Goal: Transaction & Acquisition: Purchase product/service

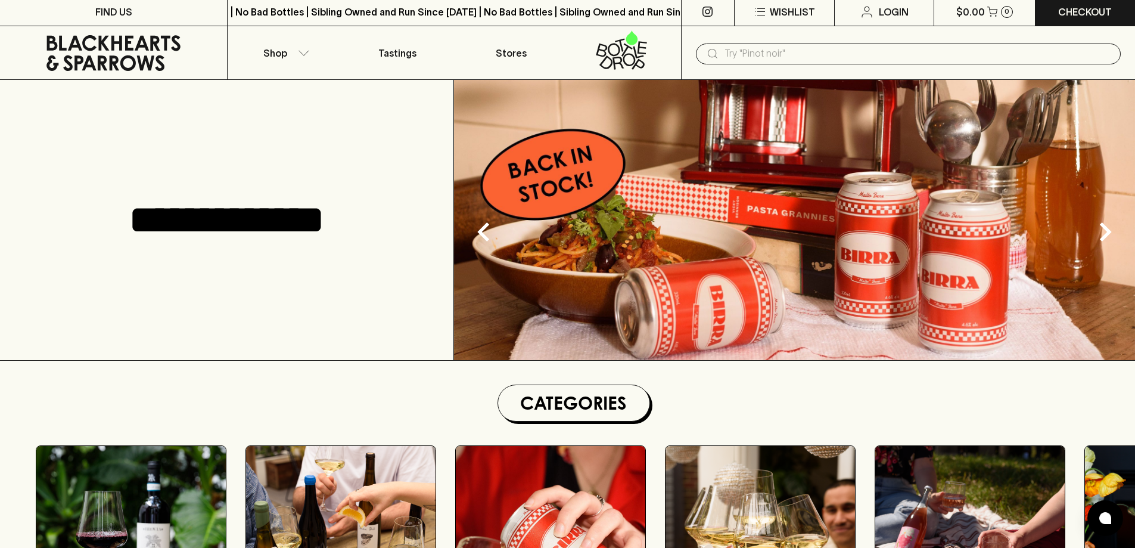
scroll to position [3, 0]
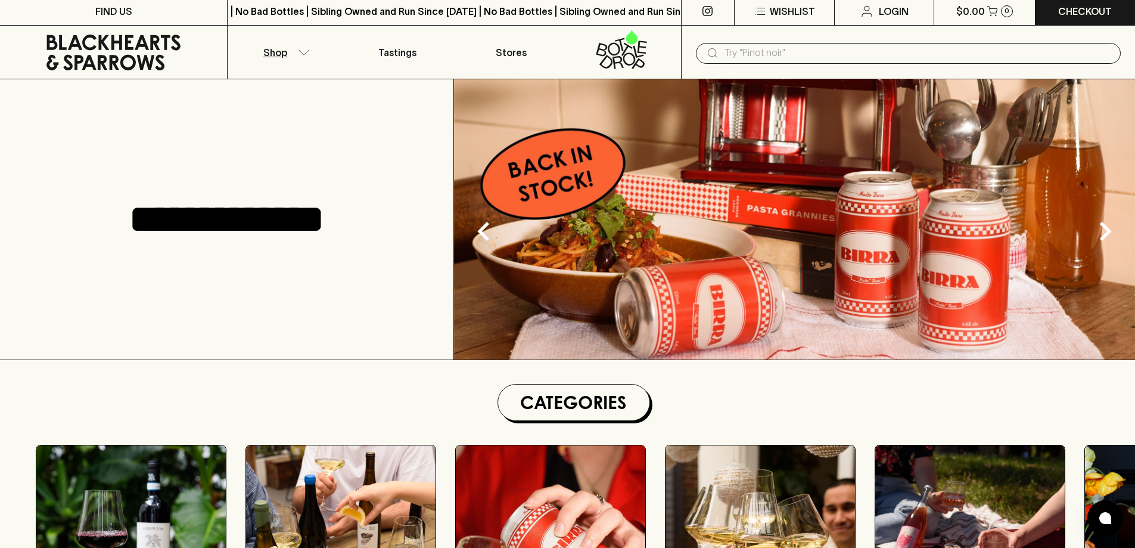
click at [300, 51] on icon "button" at bounding box center [304, 51] width 10 height 5
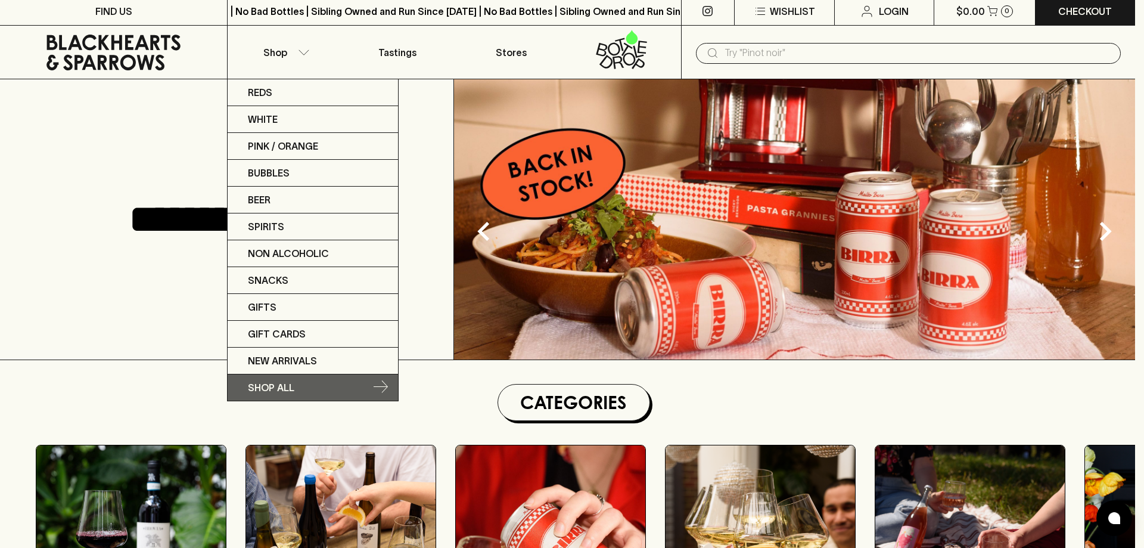
click at [386, 377] on link "SHOP ALL" at bounding box center [313, 387] width 170 height 26
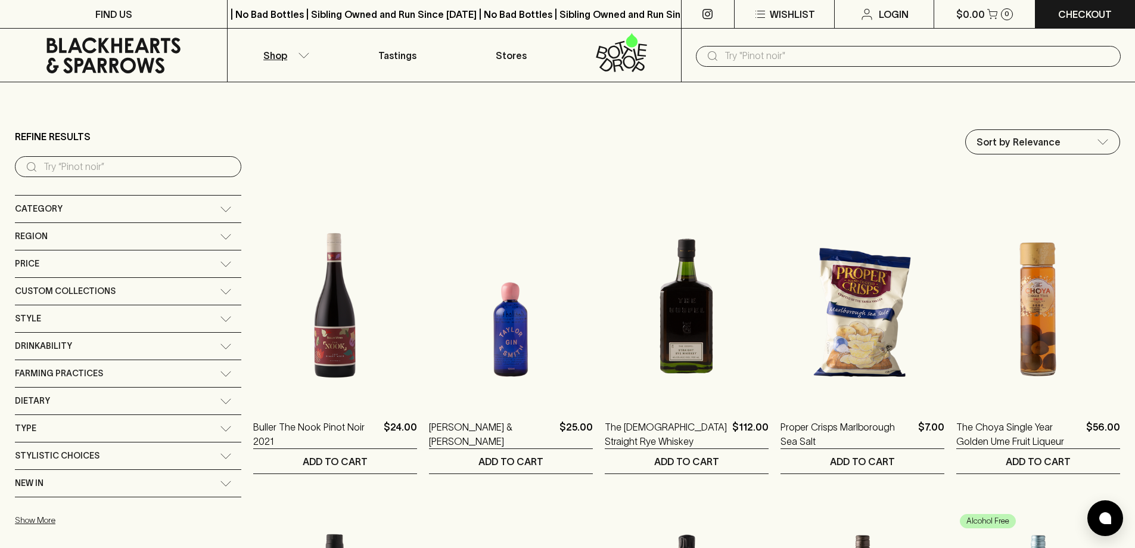
click at [147, 204] on div "Category" at bounding box center [117, 208] width 205 height 15
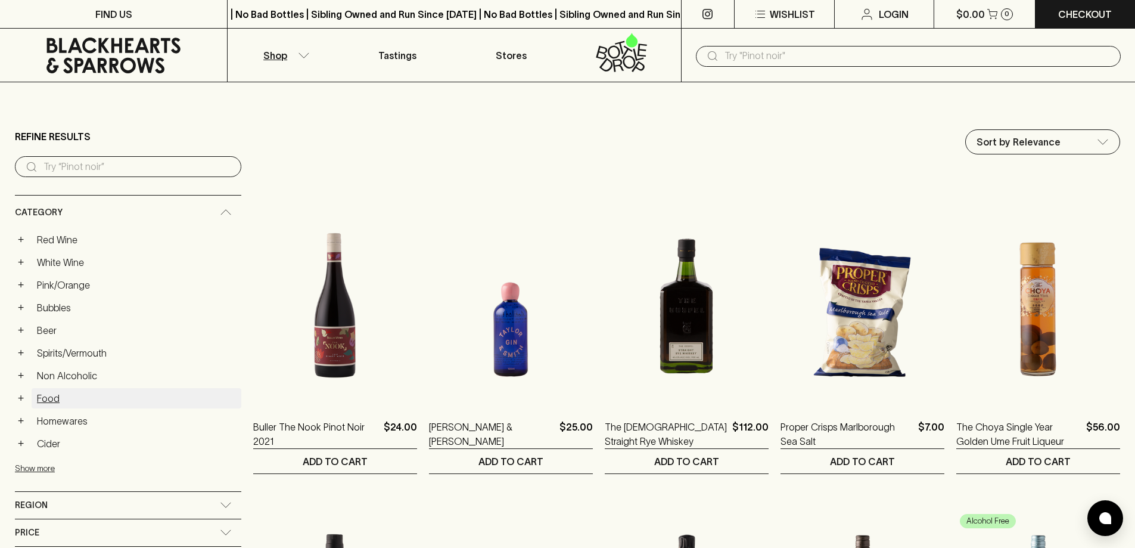
click at [46, 392] on link "Food" at bounding box center [137, 398] width 210 height 20
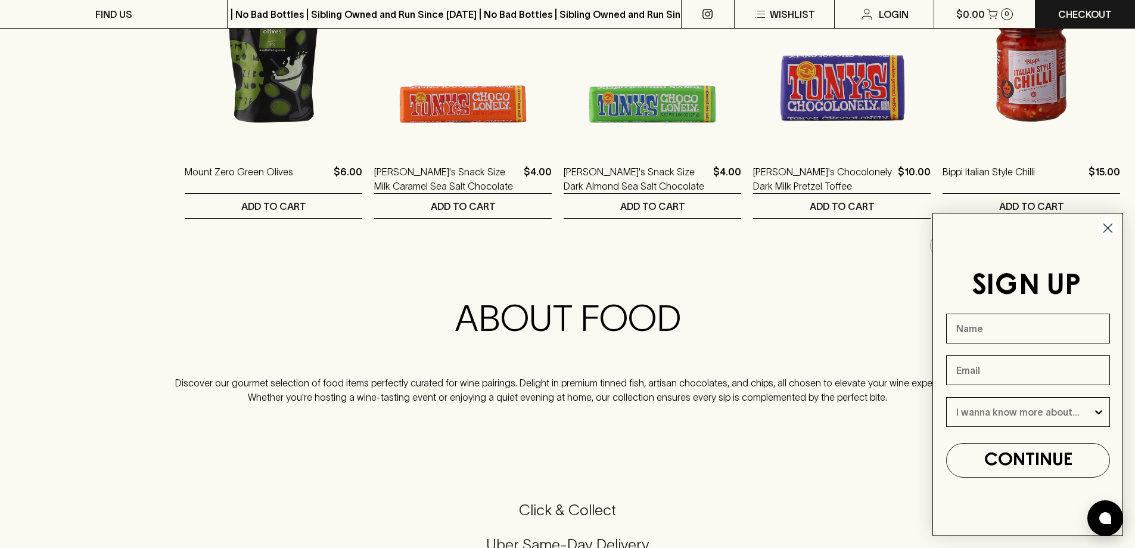
scroll to position [1431, 0]
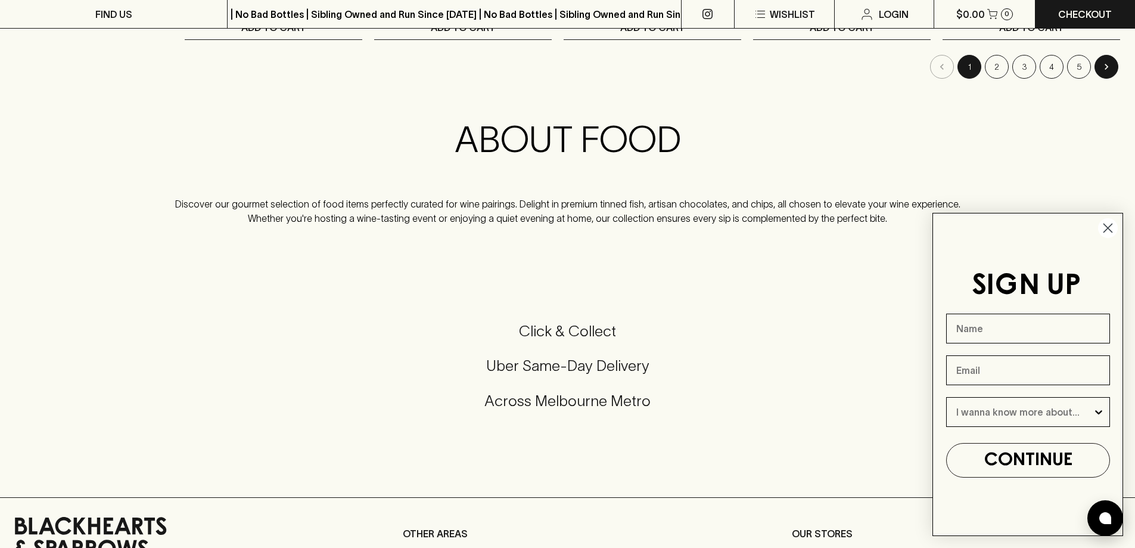
click at [1110, 73] on button "Go to next page" at bounding box center [1107, 67] width 24 height 24
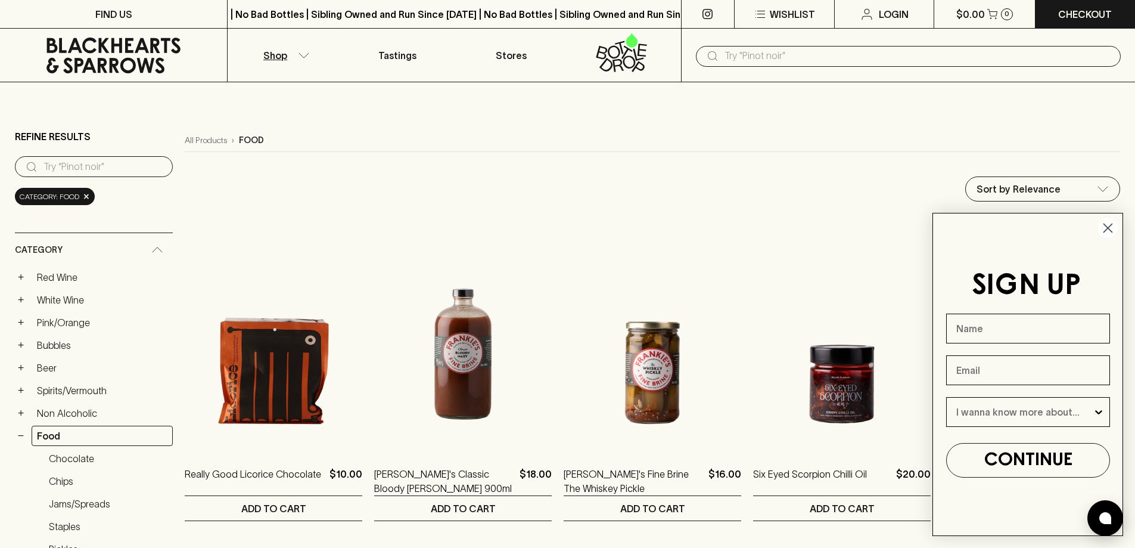
scroll to position [179, 0]
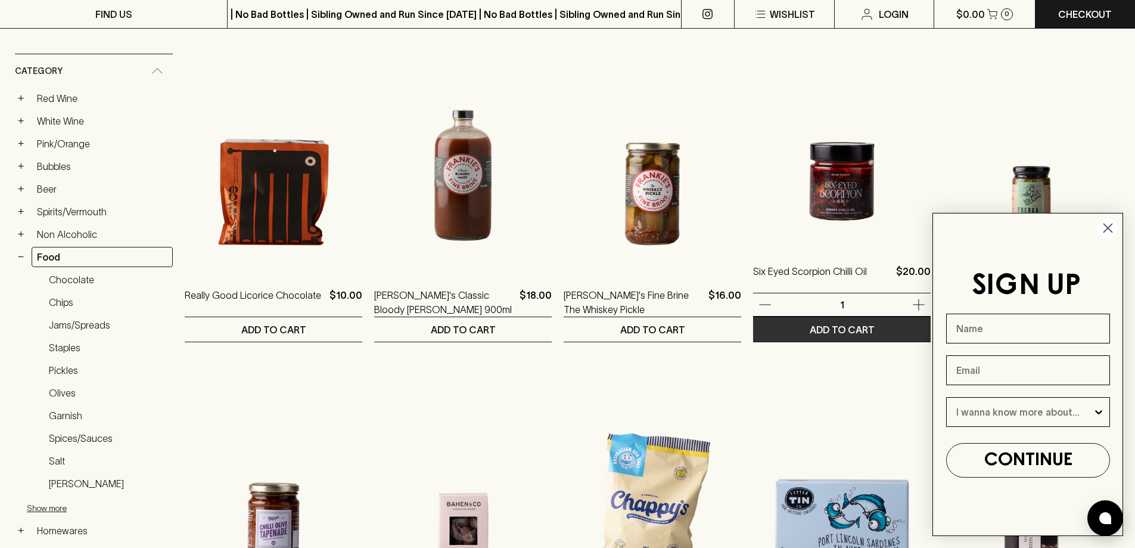
click at [857, 328] on p "ADD TO CART" at bounding box center [842, 329] width 65 height 14
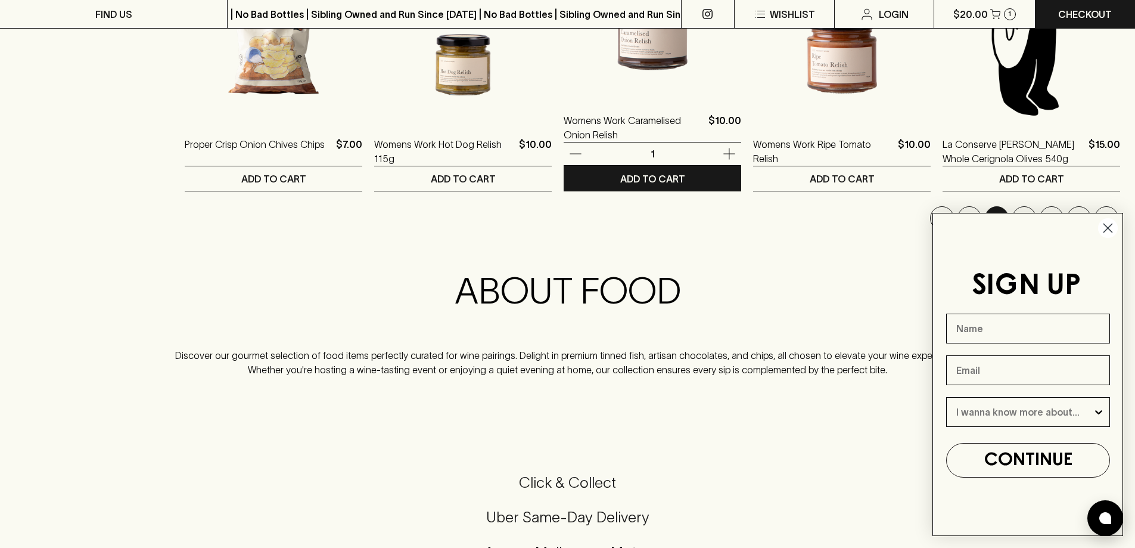
scroll to position [1431, 0]
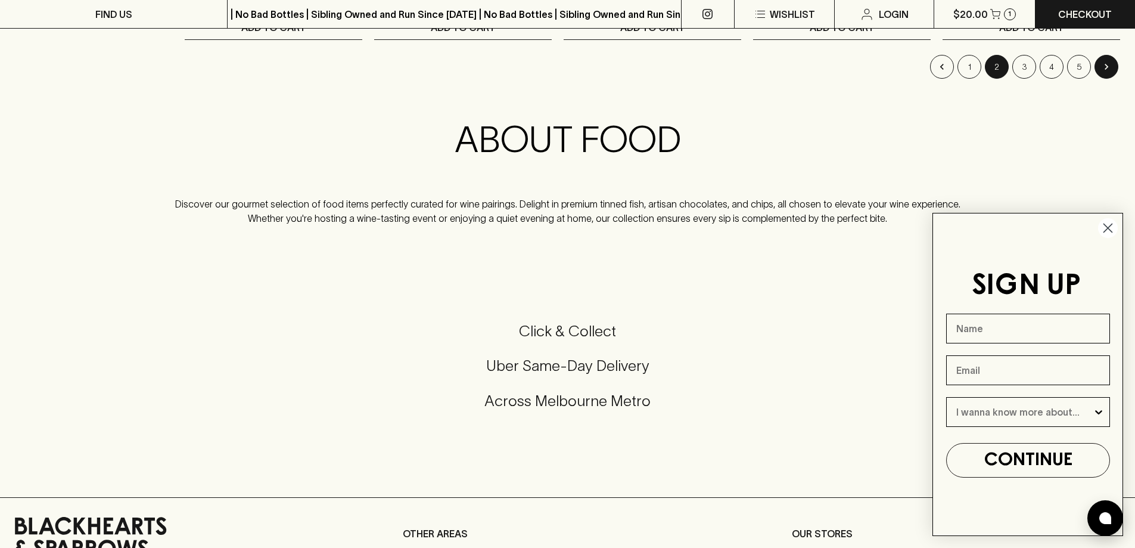
click at [1104, 71] on icon "Go to next page" at bounding box center [1107, 67] width 12 height 12
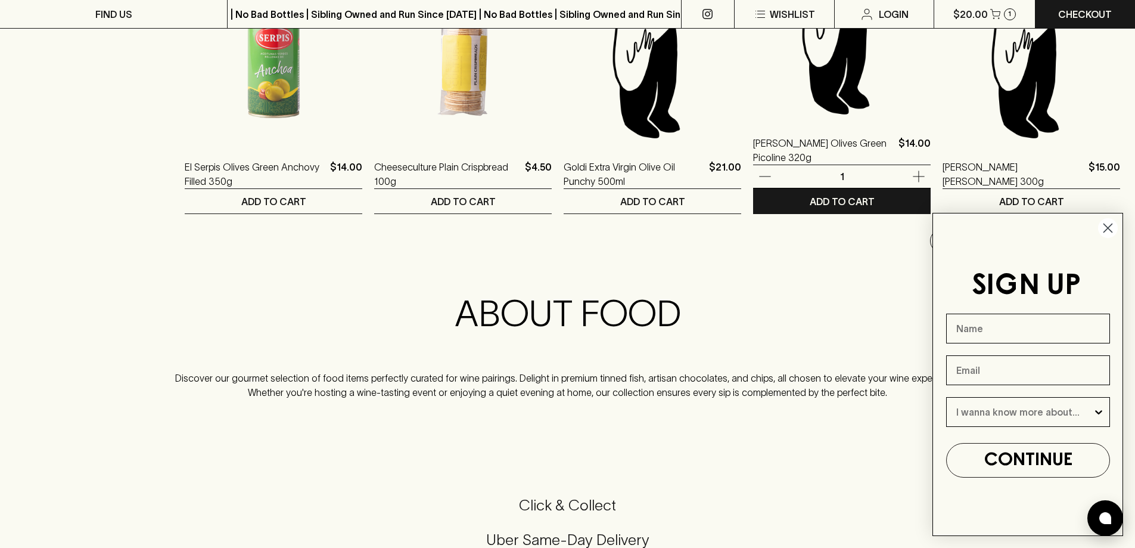
scroll to position [1431, 0]
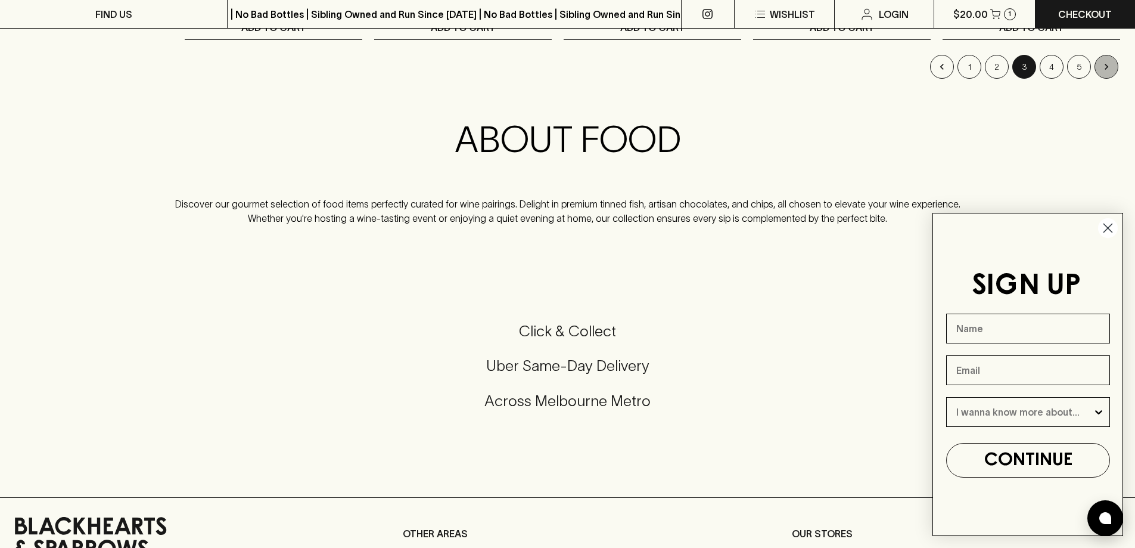
click at [1109, 65] on icon "Go to next page" at bounding box center [1107, 67] width 12 height 12
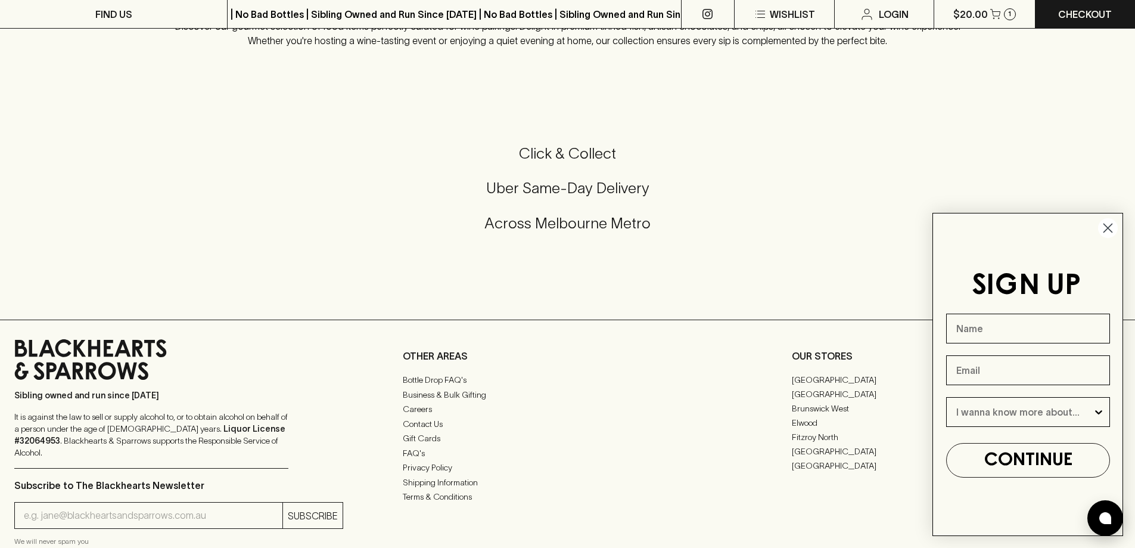
scroll to position [1609, 0]
click at [1106, 225] on circle "Close dialog" at bounding box center [1109, 228] width 20 height 20
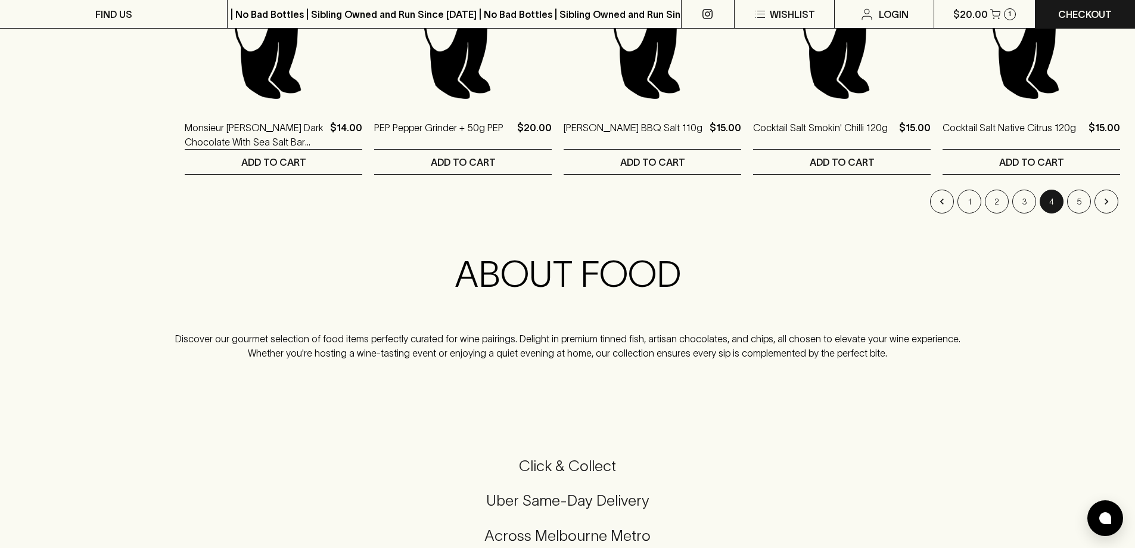
scroll to position [1252, 0]
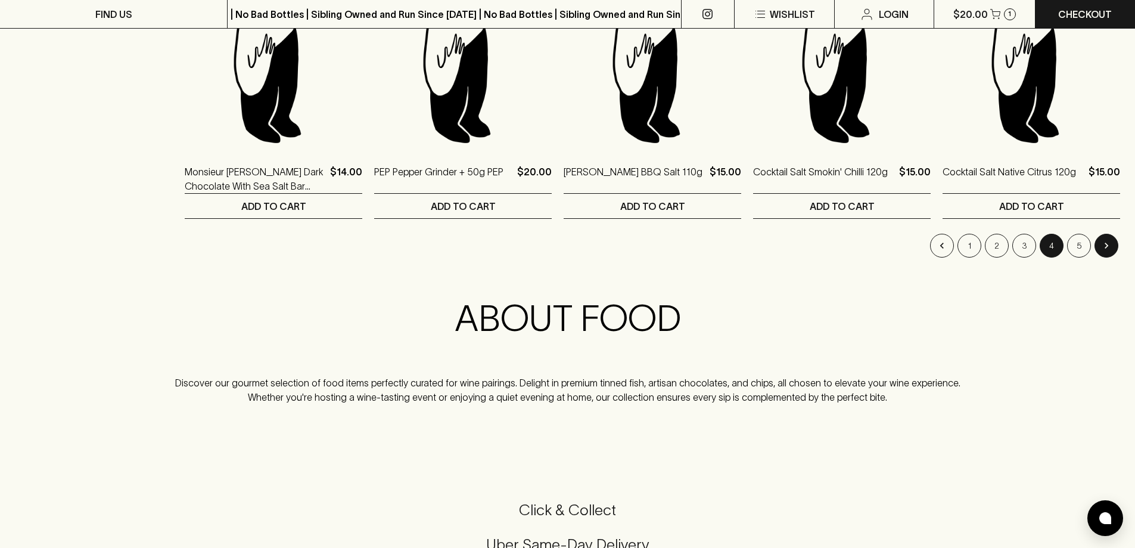
click at [1107, 244] on icon "Go to next page" at bounding box center [1107, 246] width 4 height 6
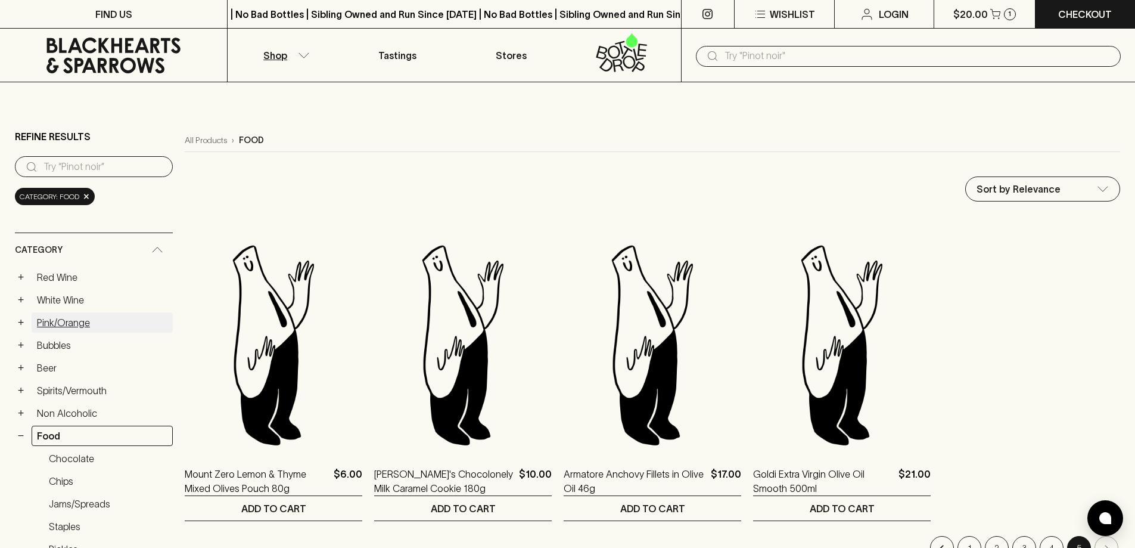
click at [64, 321] on link "Pink/Orange" at bounding box center [102, 322] width 141 height 20
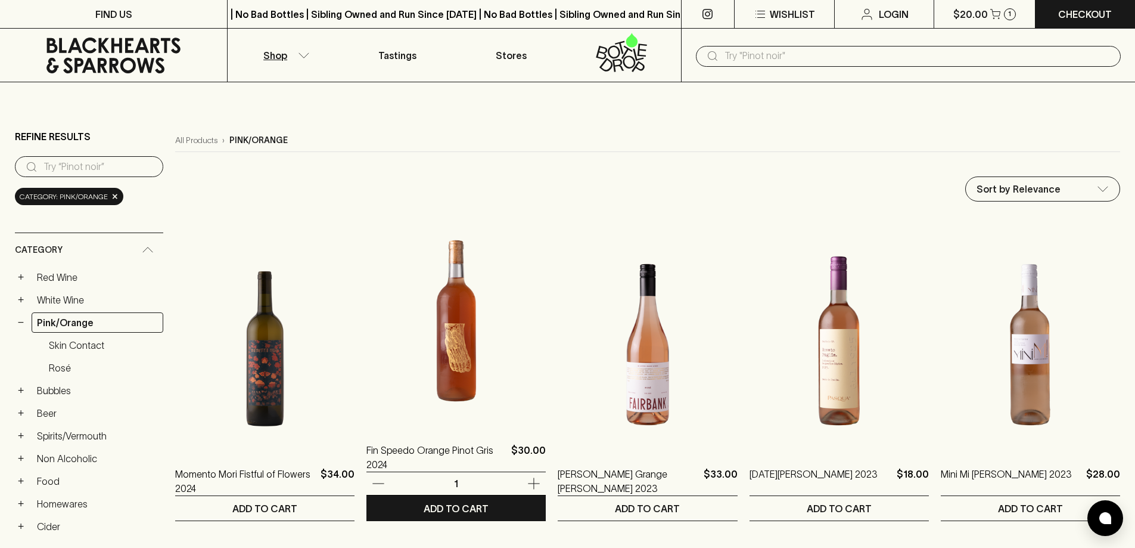
scroll to position [179, 0]
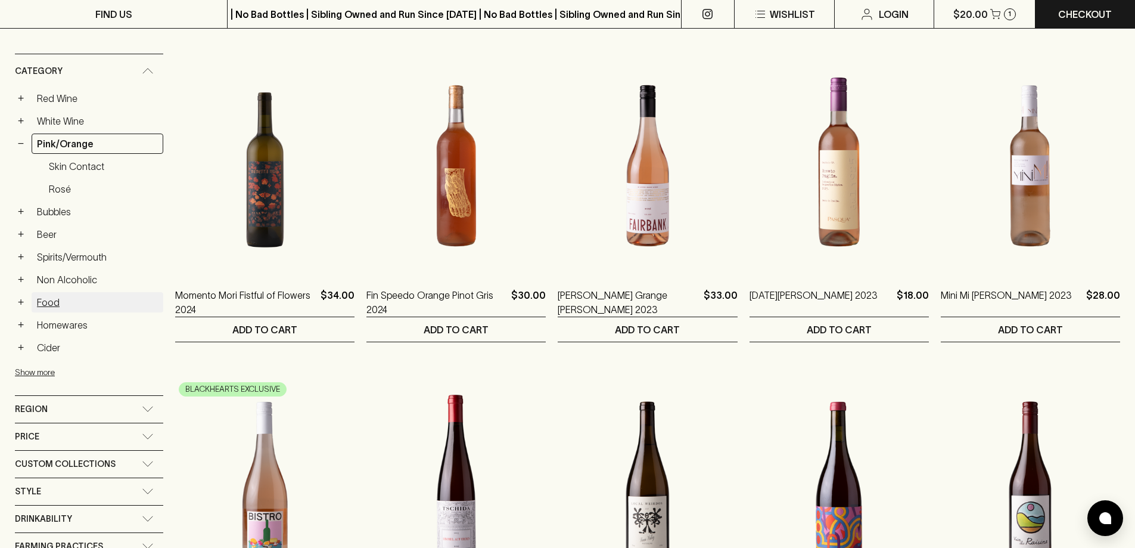
click at [53, 294] on link "Food" at bounding box center [98, 302] width 132 height 20
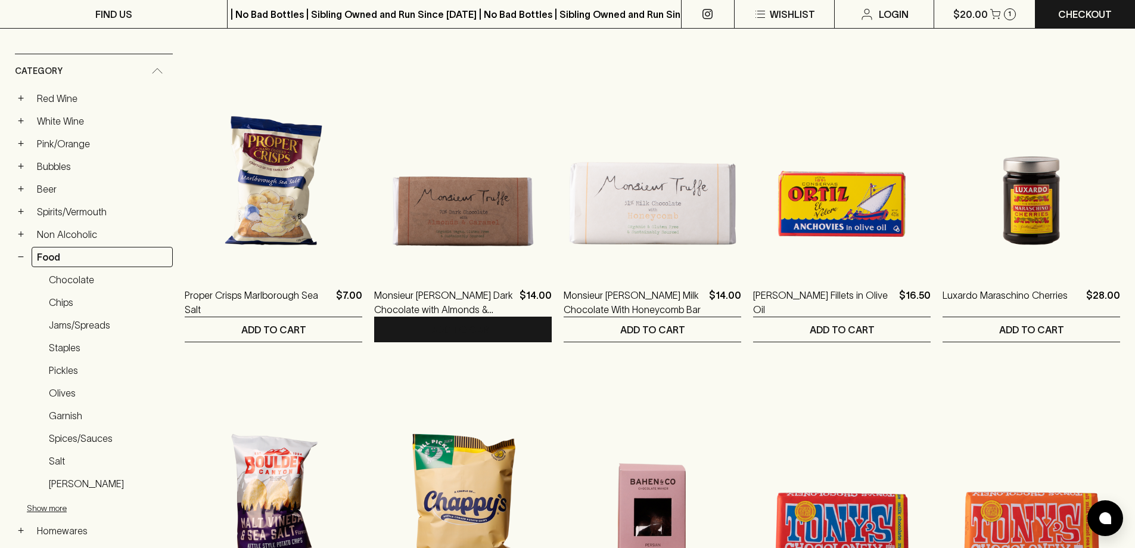
click at [464, 319] on button "ADD TO CART" at bounding box center [463, 329] width 178 height 24
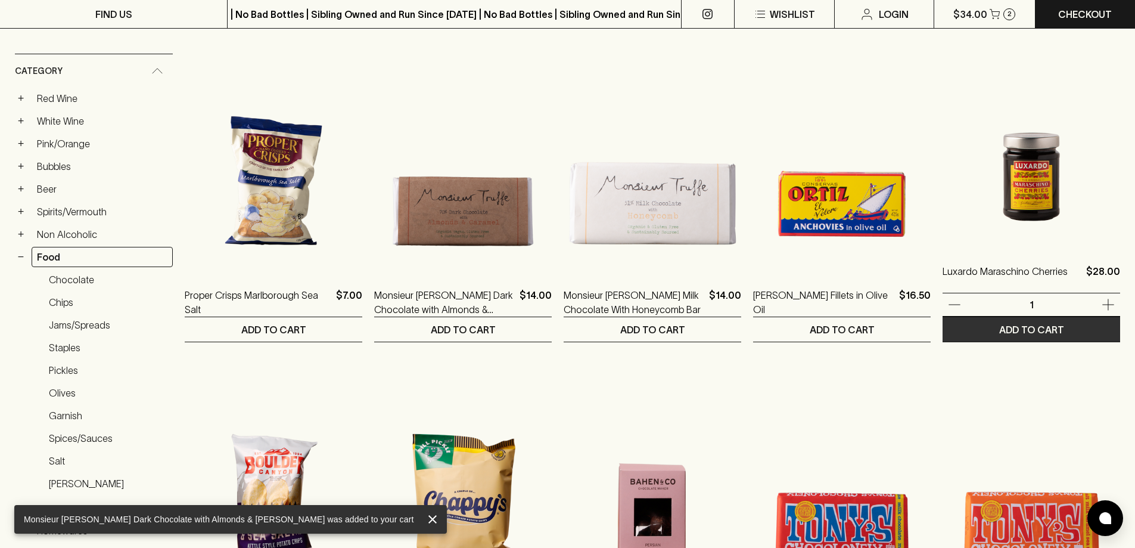
click at [1022, 325] on p "ADD TO CART" at bounding box center [1032, 329] width 65 height 14
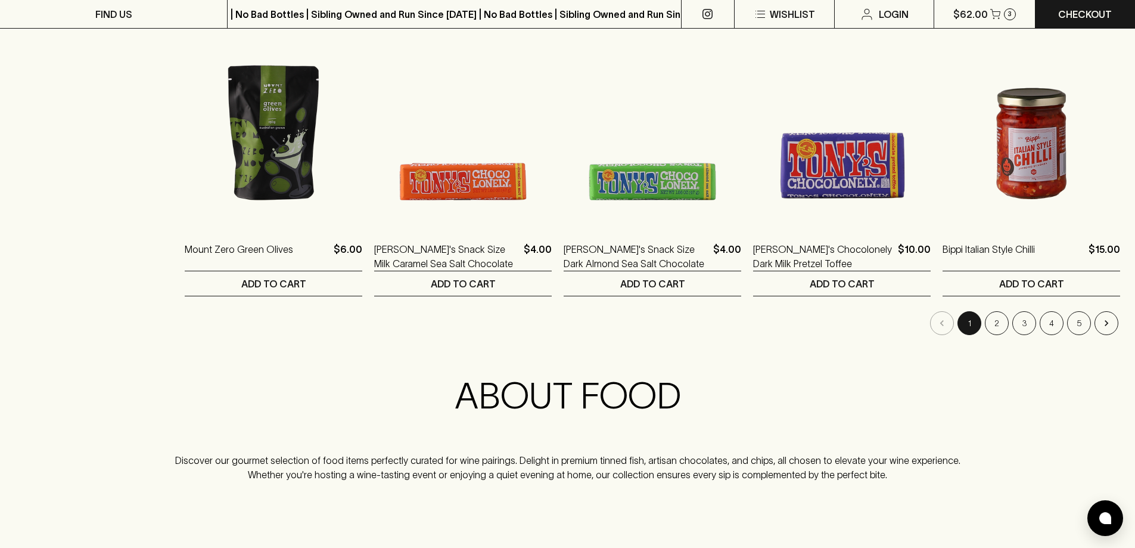
scroll to position [1174, 0]
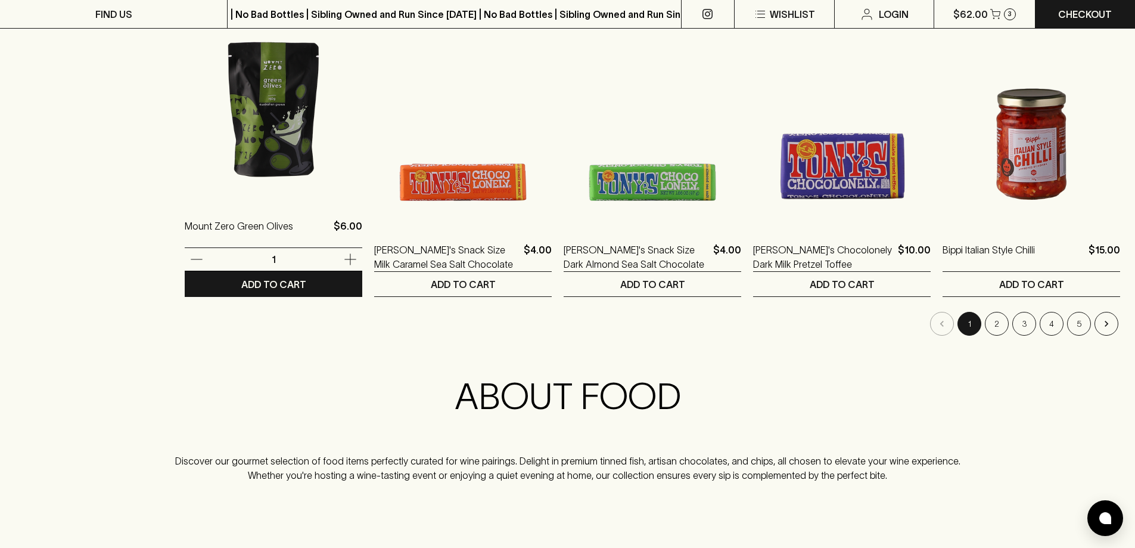
click at [278, 152] on img at bounding box center [274, 96] width 178 height 209
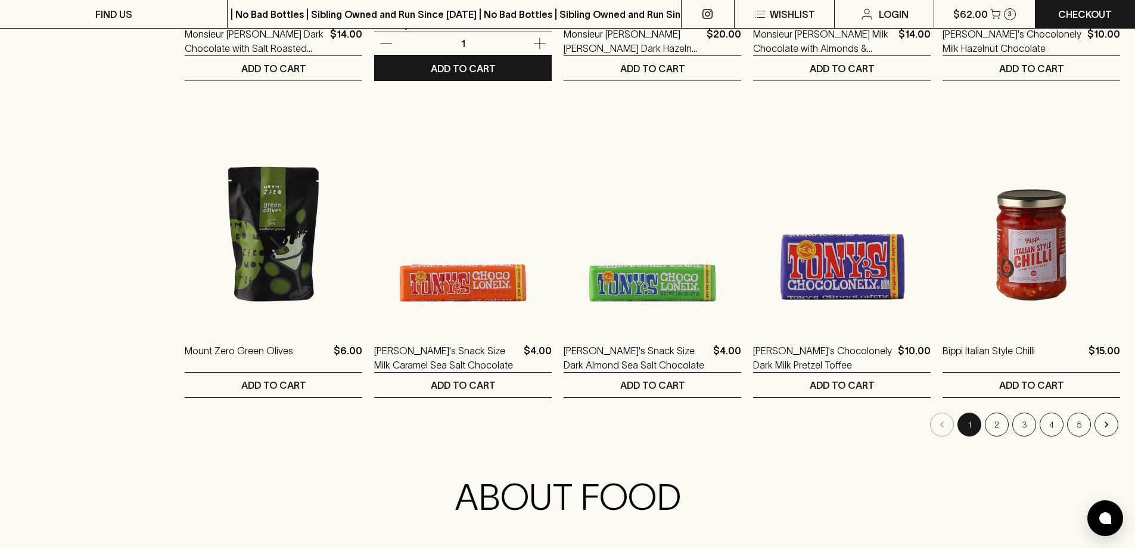
scroll to position [1252, 0]
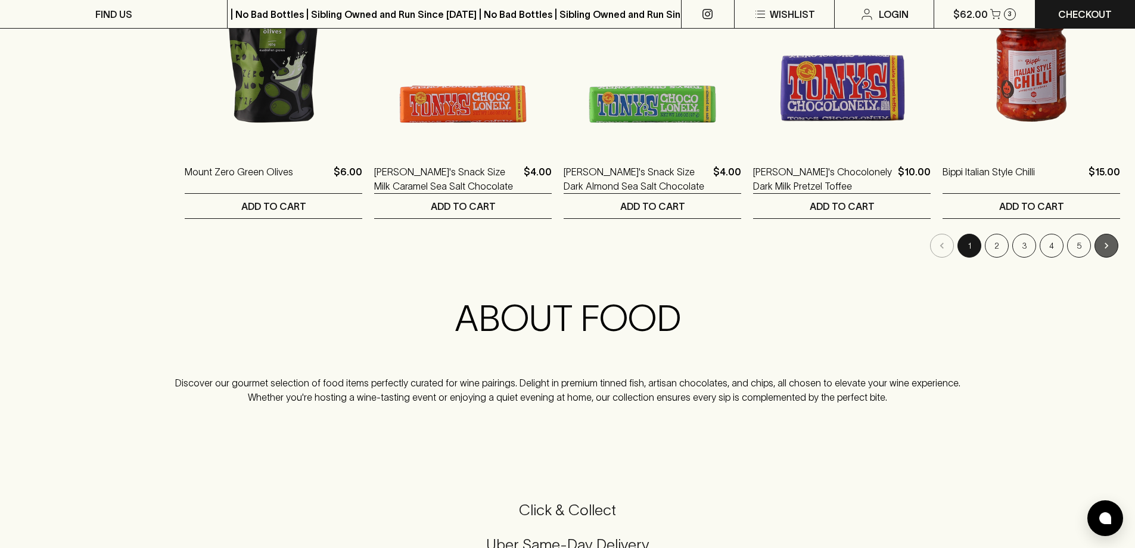
click at [1103, 239] on button "Go to next page" at bounding box center [1107, 246] width 24 height 24
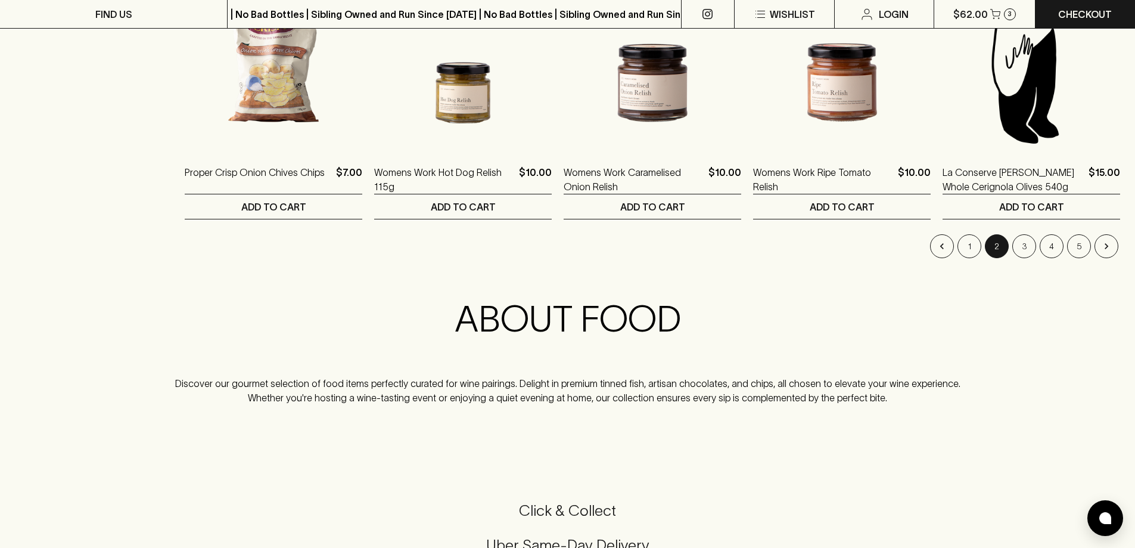
scroll to position [1252, 0]
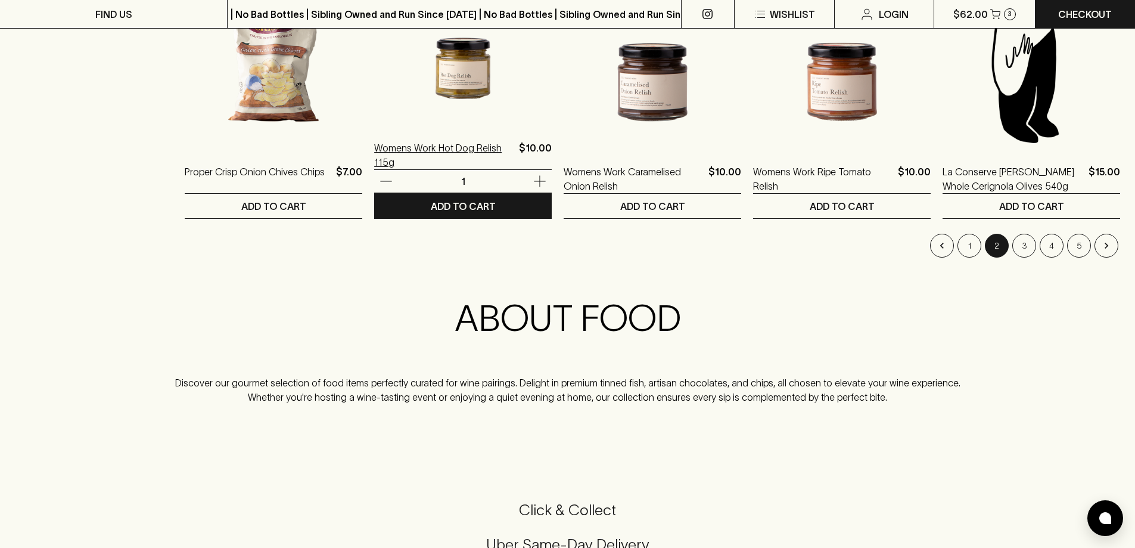
click at [435, 148] on p "Womens Work Hot Dog Relish 115g" at bounding box center [444, 155] width 140 height 29
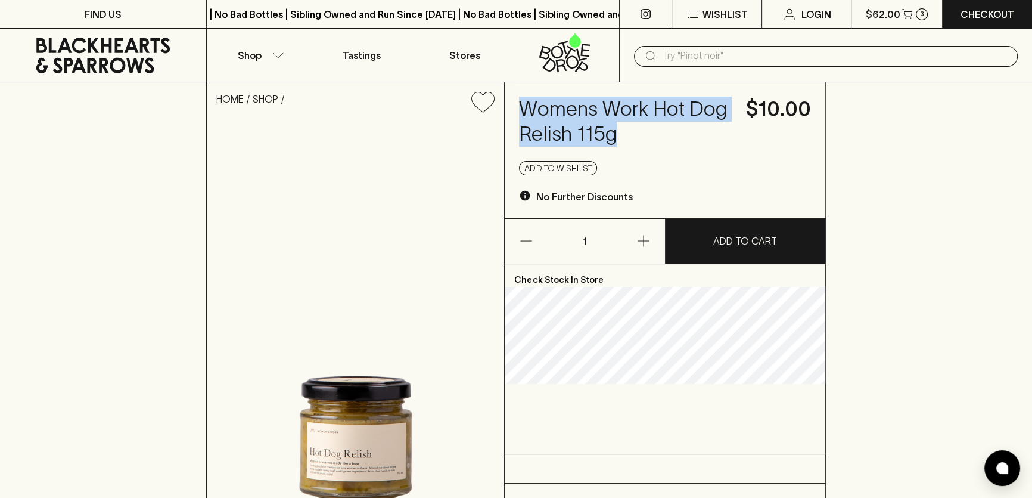
drag, startPoint x: 518, startPoint y: 109, endPoint x: 620, endPoint y: 133, distance: 104.7
click at [620, 133] on div "Womens Work Hot Dog Relish 115g $10.00 Add to wishlist No Further Discounts" at bounding box center [665, 150] width 320 height 136
copy h4 "Womens Work Hot Dog Relish 115g"
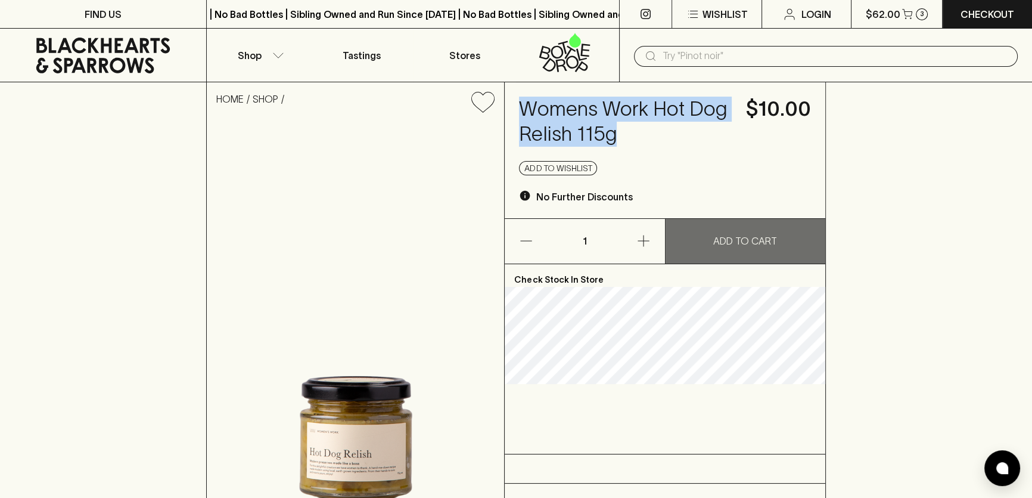
click at [709, 224] on button "ADD TO CART" at bounding box center [746, 241] width 160 height 45
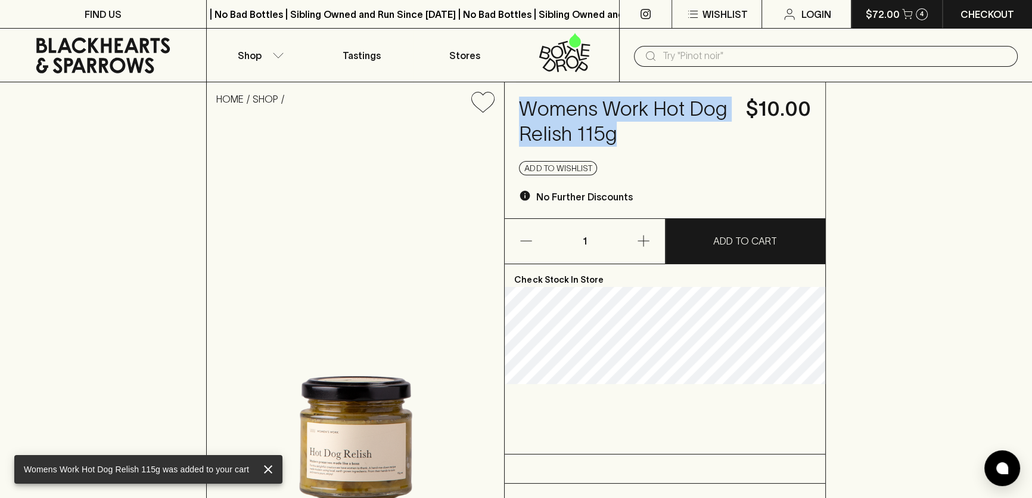
click at [916, 15] on div "4" at bounding box center [922, 14] width 12 height 12
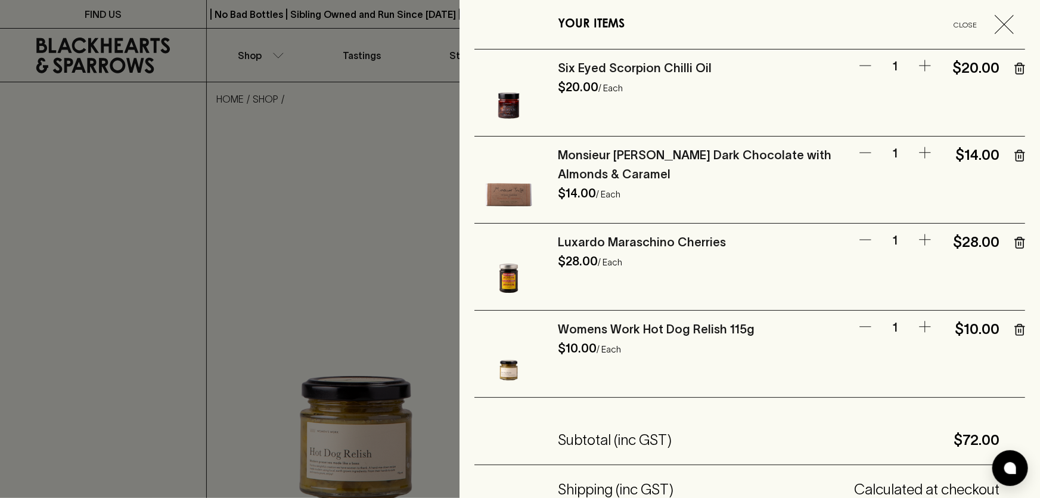
click at [477, 24] on div "YOUR ITEMS Close" at bounding box center [749, 24] width 551 height 49
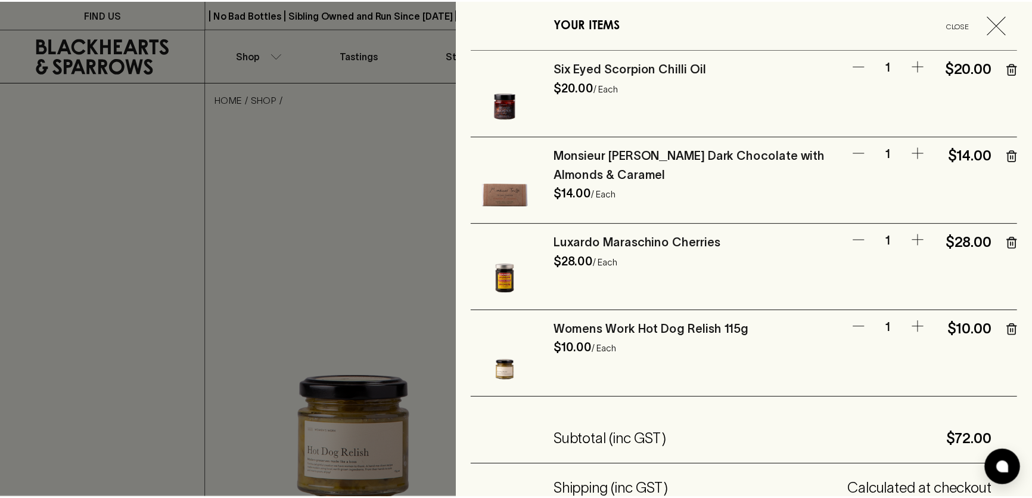
scroll to position [162, 0]
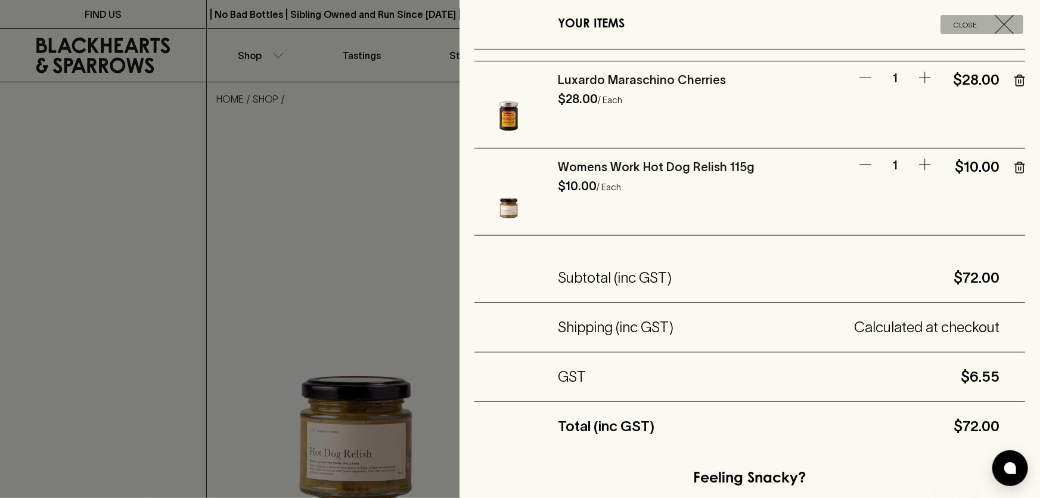
click at [995, 25] on icon "button" at bounding box center [1004, 24] width 19 height 19
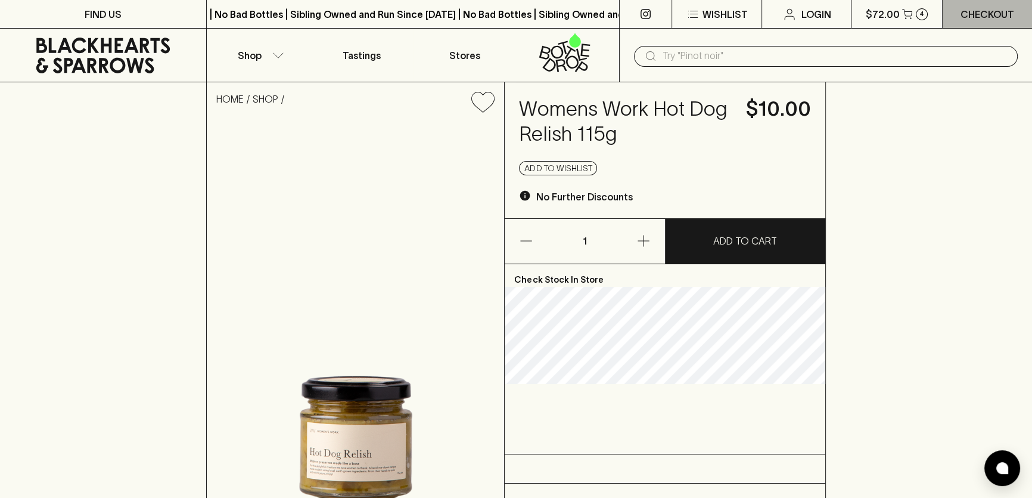
click at [963, 14] on p "Checkout" at bounding box center [988, 14] width 54 height 14
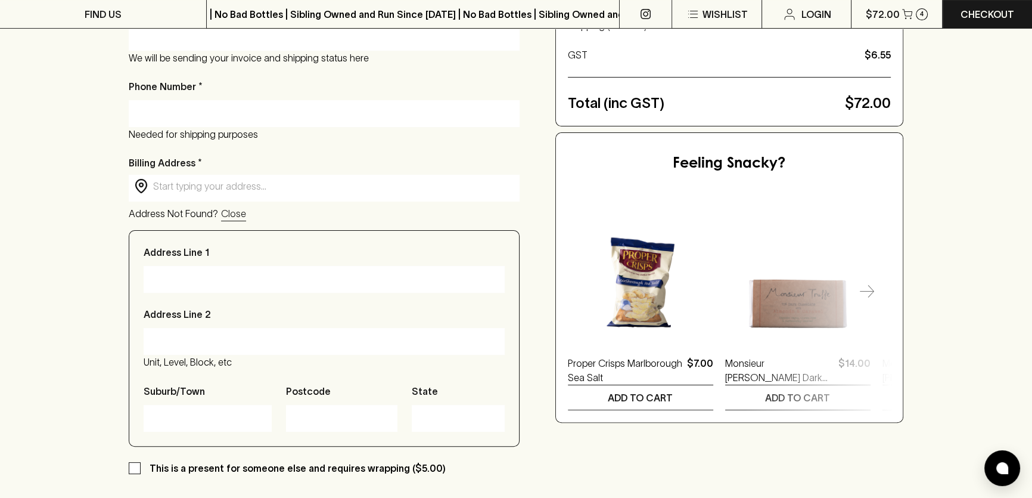
scroll to position [325, 0]
click at [196, 280] on input "Address Line 1" at bounding box center [324, 278] width 343 height 19
type input "[STREET_ADDRESS]"
click at [173, 349] on input "Address Line 2" at bounding box center [324, 340] width 343 height 19
type input "[GEOGRAPHIC_DATA]"
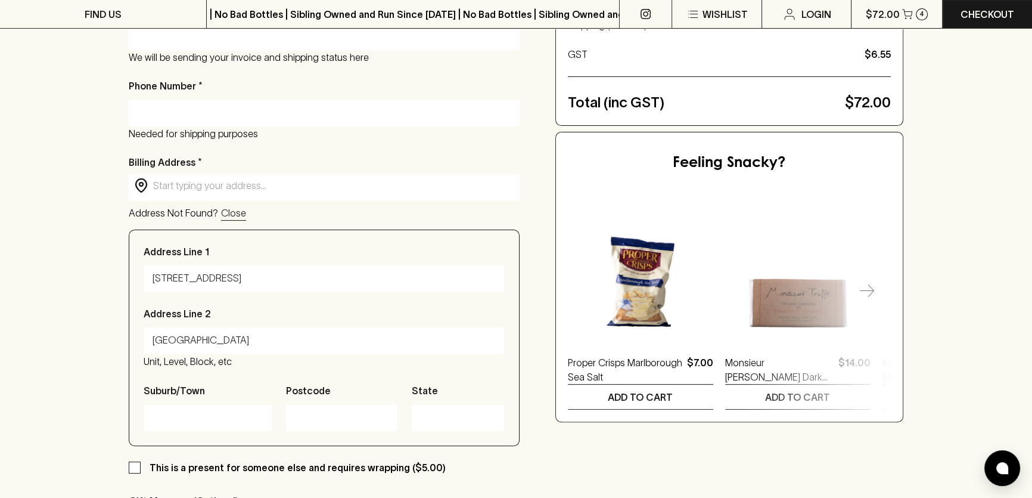
click at [190, 414] on input "Suburb/Town" at bounding box center [208, 417] width 110 height 19
drag, startPoint x: 173, startPoint y: 341, endPoint x: 183, endPoint y: 342, distance: 9.6
click at [173, 341] on input "[GEOGRAPHIC_DATA]" at bounding box center [324, 340] width 343 height 19
drag, startPoint x: 204, startPoint y: 343, endPoint x: 139, endPoint y: 344, distance: 64.4
click at [139, 344] on div "Address Line 1 [GEOGRAPHIC_DATA] Address Line [GEOGRAPHIC_DATA], etc Suburb/Tow…" at bounding box center [324, 337] width 391 height 216
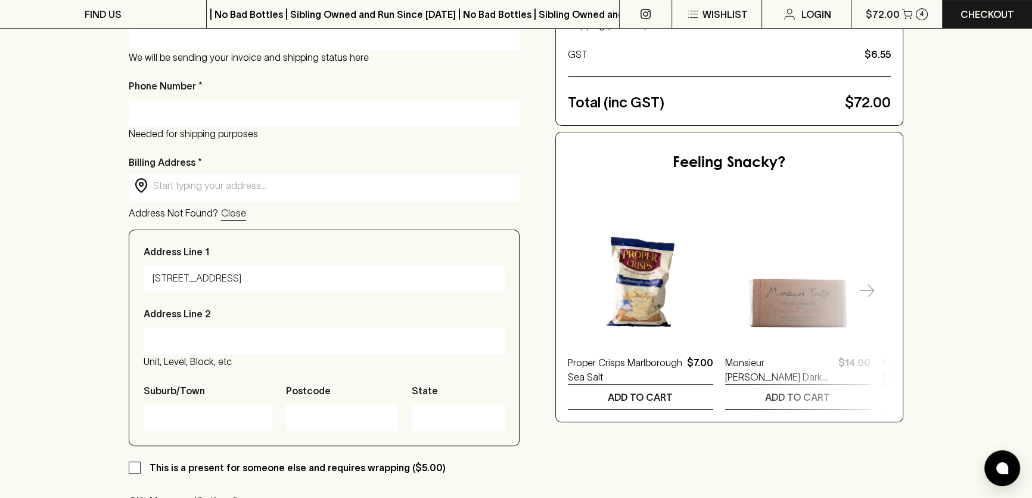
click at [165, 422] on input "Suburb/Town" at bounding box center [208, 417] width 110 height 19
paste input "[GEOGRAPHIC_DATA]"
type input "[GEOGRAPHIC_DATA]"
click at [286, 416] on div at bounding box center [341, 417] width 111 height 27
type input "3084"
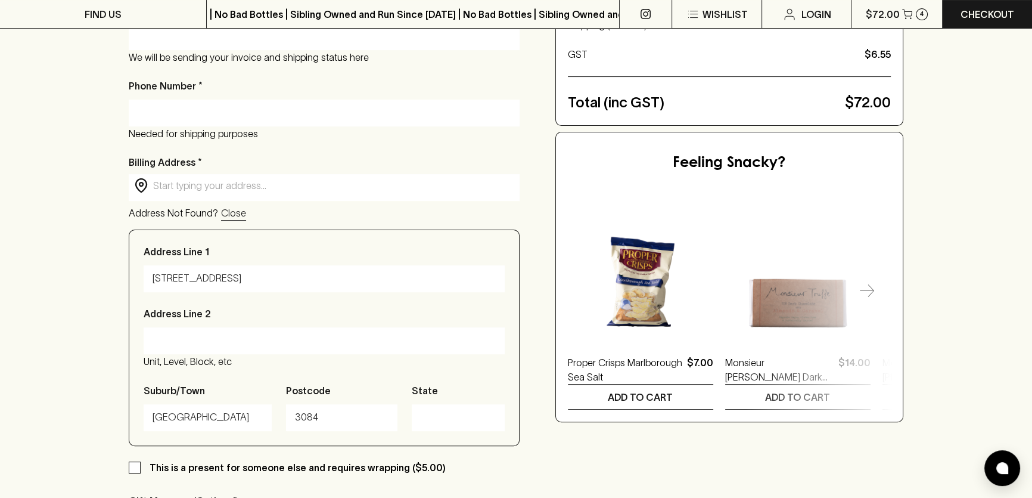
click at [445, 419] on input "State" at bounding box center [458, 417] width 75 height 19
type input "vic"
click at [137, 467] on input "This is a present for someone else and requires wrapping ($5.00)" at bounding box center [135, 467] width 12 height 12
checkbox input "true"
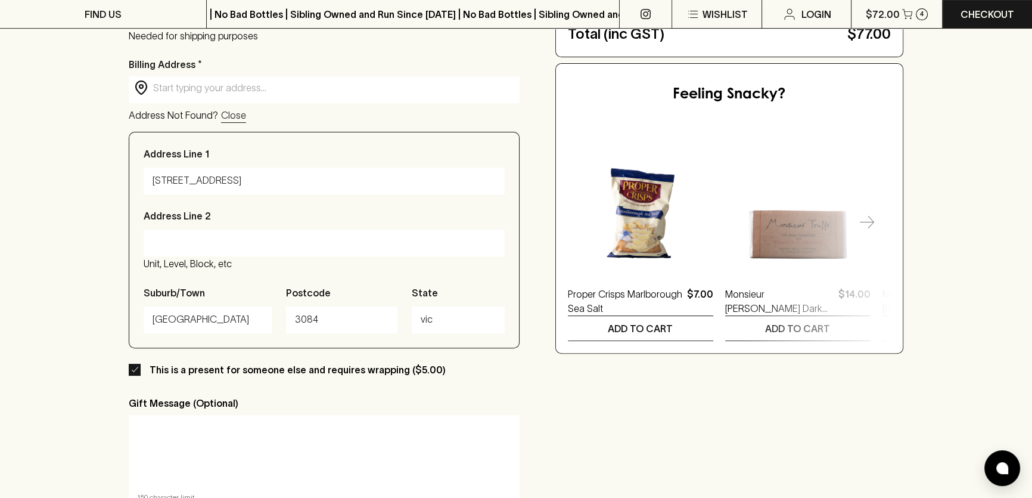
scroll to position [488, 0]
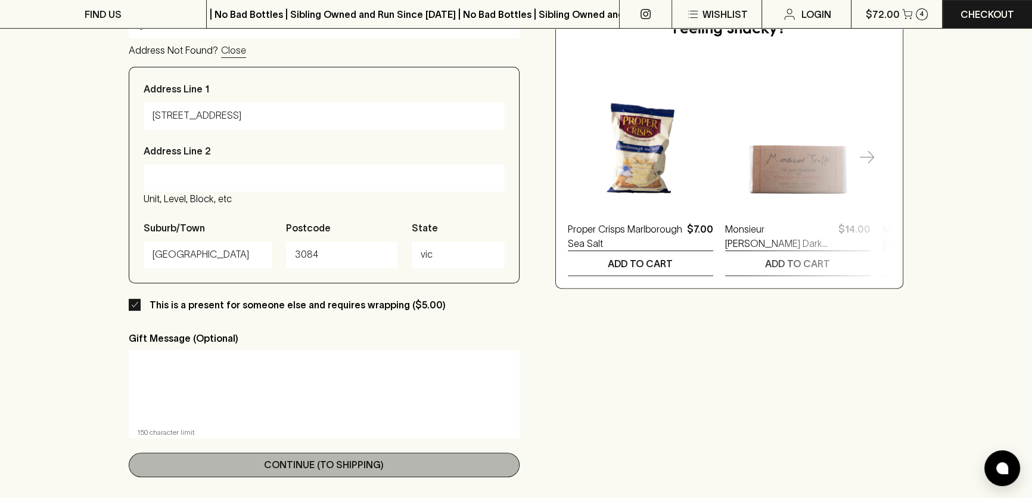
click at [423, 475] on button "Continue (To Shipping)" at bounding box center [324, 464] width 391 height 24
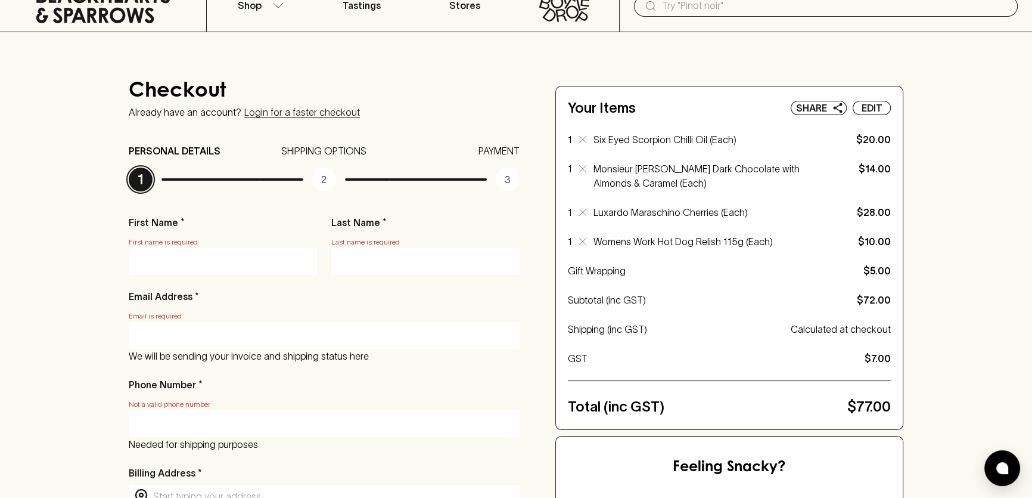
click at [176, 261] on input "First Name *" at bounding box center [223, 261] width 170 height 19
type input "[PERSON_NAME]"
type input "[PERSON_NAME][EMAIL_ADDRESS][DOMAIN_NAME]"
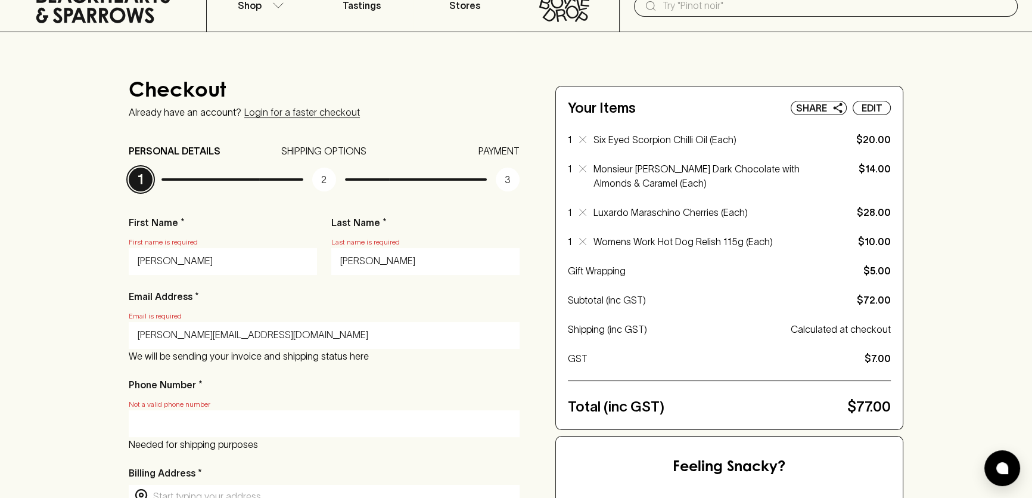
type input "0407374063"
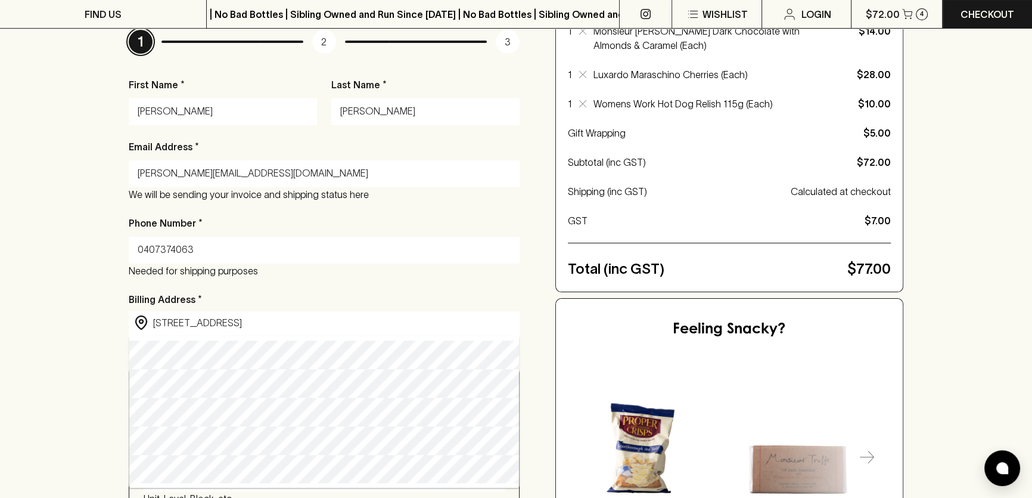
scroll to position [213, 0]
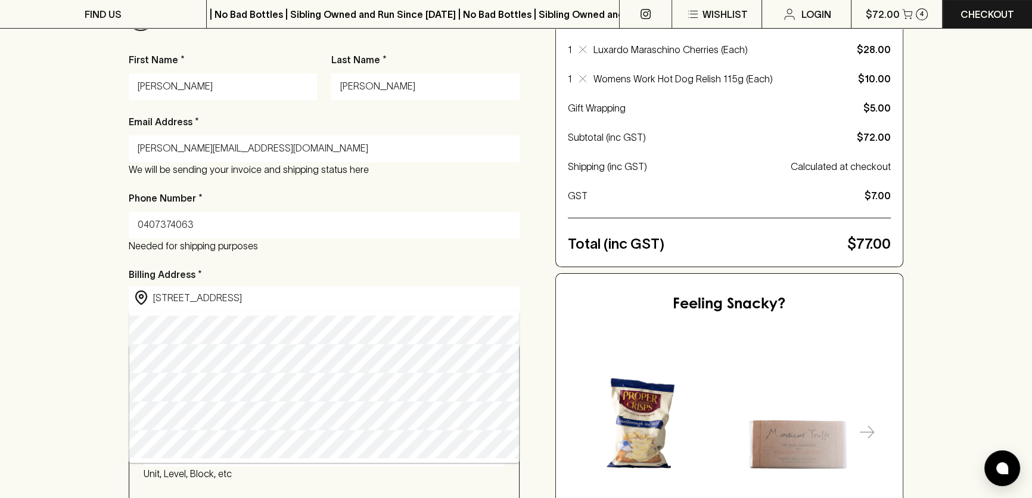
type input "[STREET_ADDRESS]"
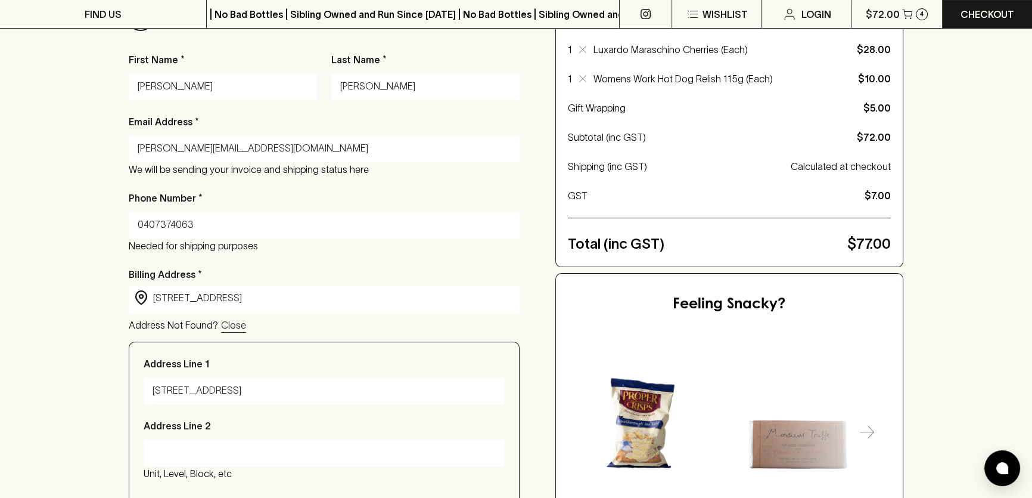
type input "[STREET_ADDRESS]"
type input "Kew"
type input "3101"
type input "Victoria"
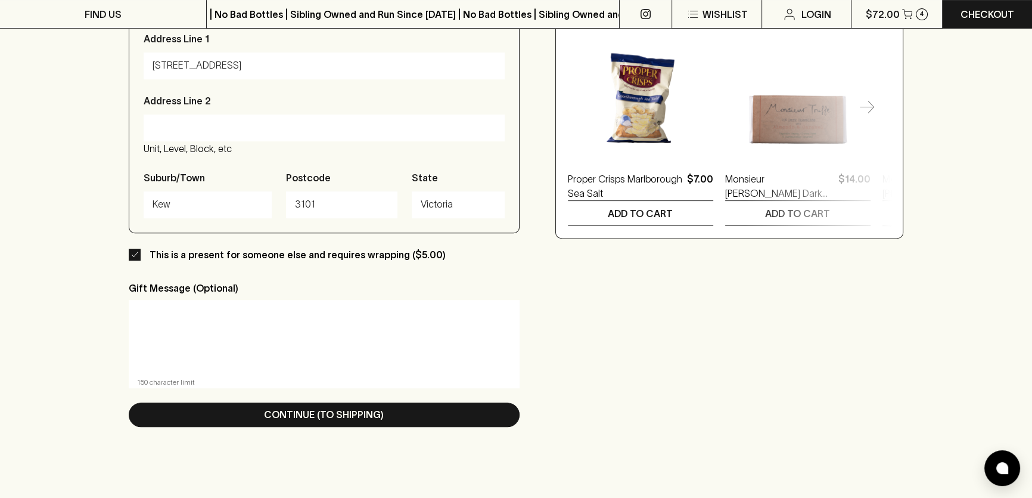
scroll to position [700, 0]
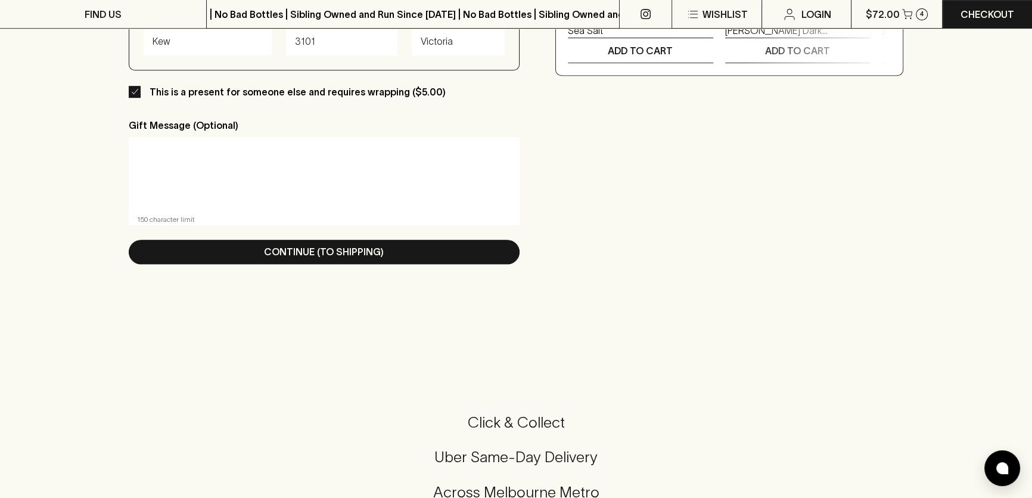
click at [199, 169] on textarea at bounding box center [324, 174] width 374 height 55
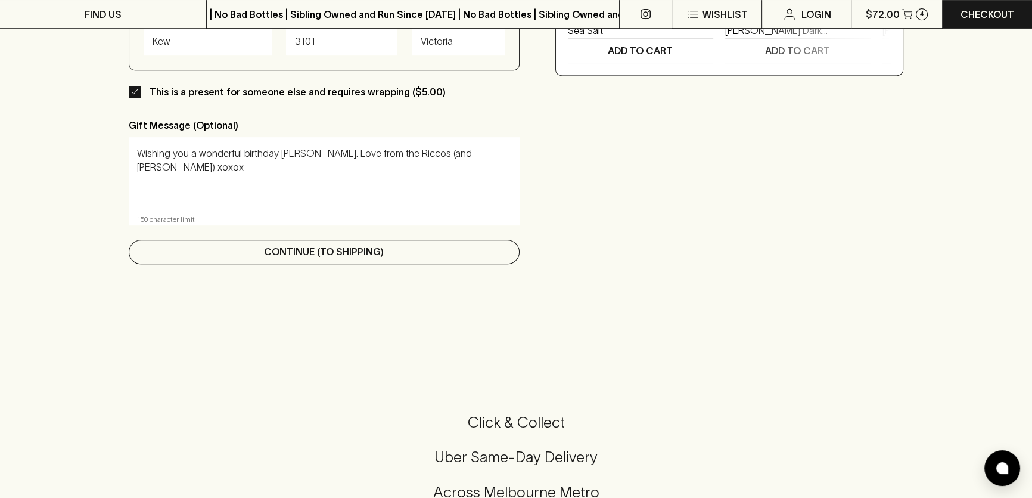
type textarea "Wishing you a wonderful birthday [PERSON_NAME]. Love from the Riccos (and [PERS…"
click at [408, 252] on button "Continue (To Shipping)" at bounding box center [324, 252] width 391 height 24
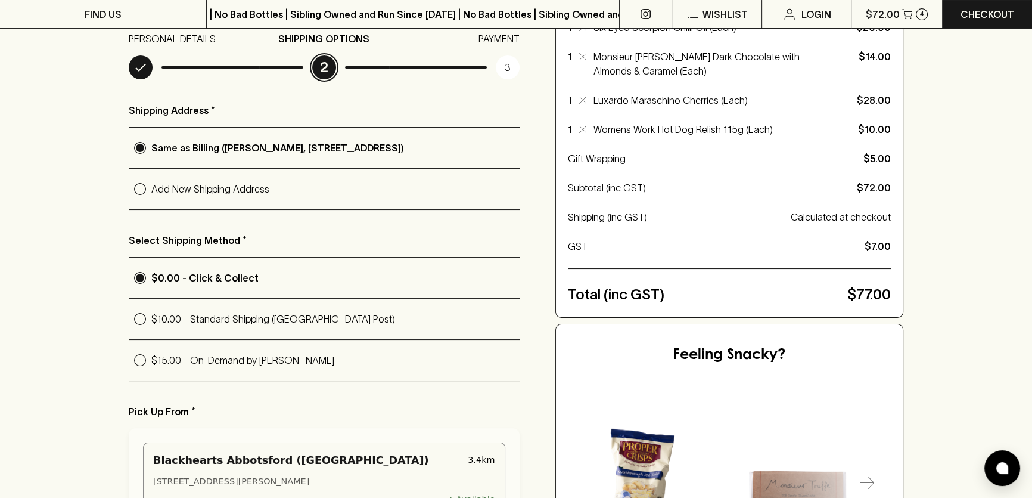
scroll to position [325, 0]
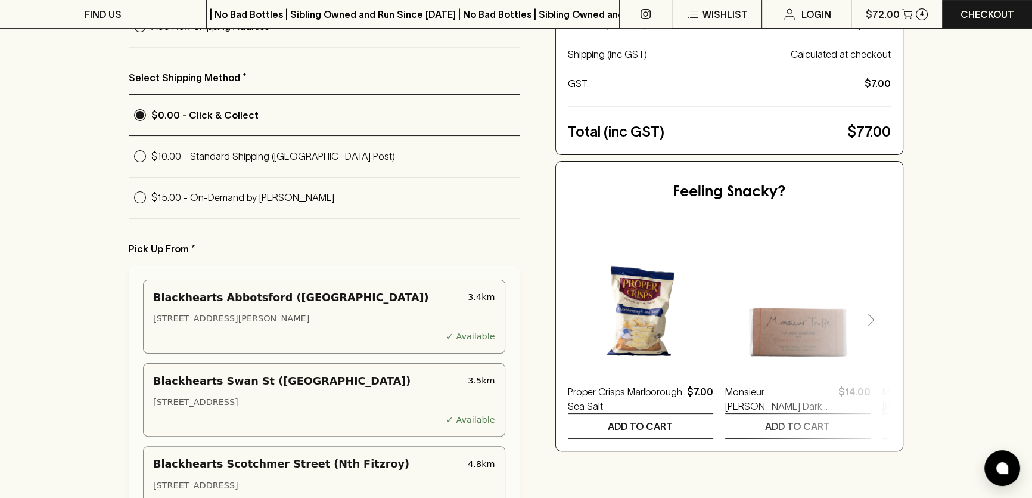
click at [141, 197] on input "$15.00 - On-Demand by [PERSON_NAME]" at bounding box center [140, 197] width 23 height 23
radio input "true"
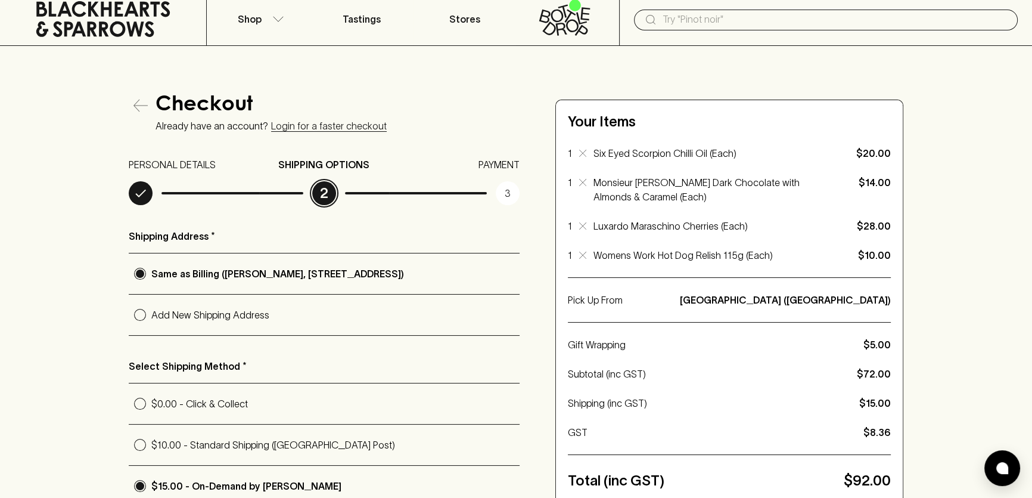
scroll to position [0, 0]
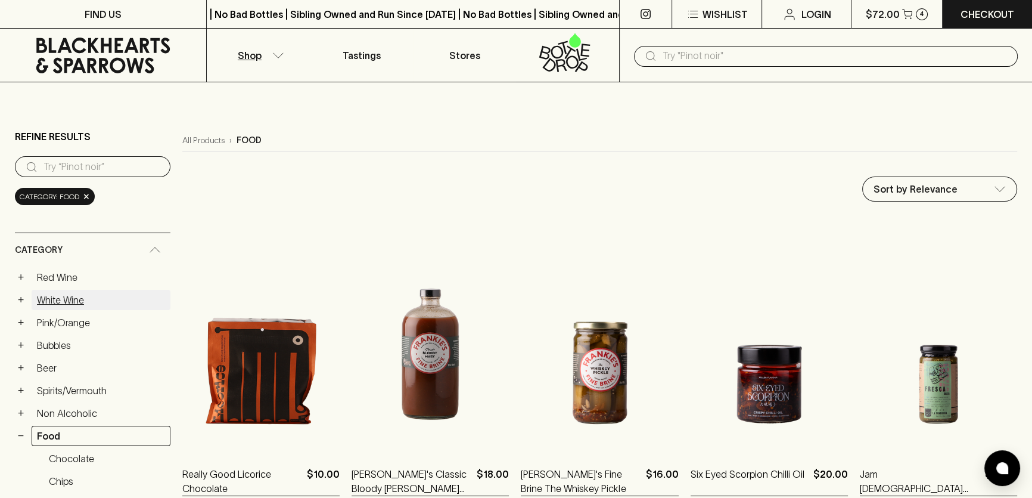
click at [69, 299] on link "White Wine" at bounding box center [101, 300] width 139 height 20
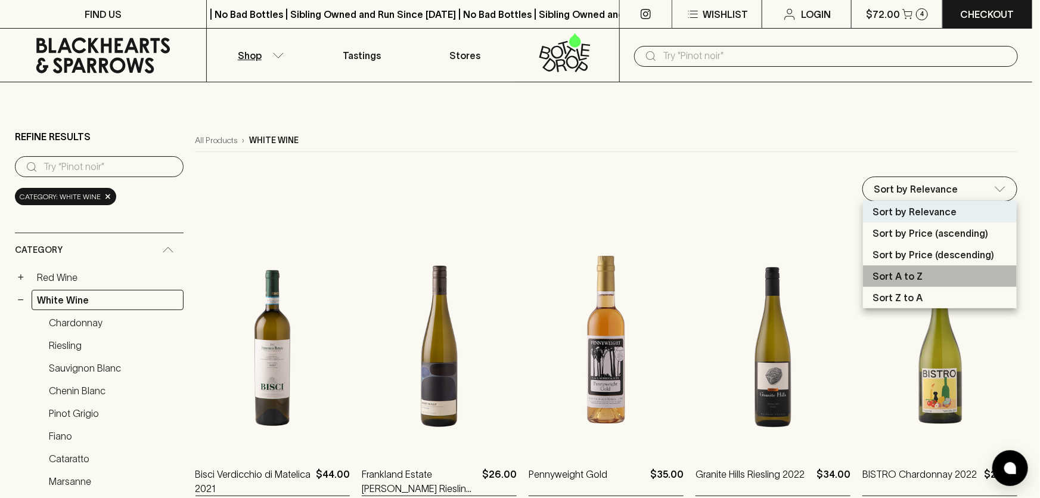
click at [939, 269] on li "Sort A to Z" at bounding box center [940, 275] width 154 height 21
type input "name:asc"
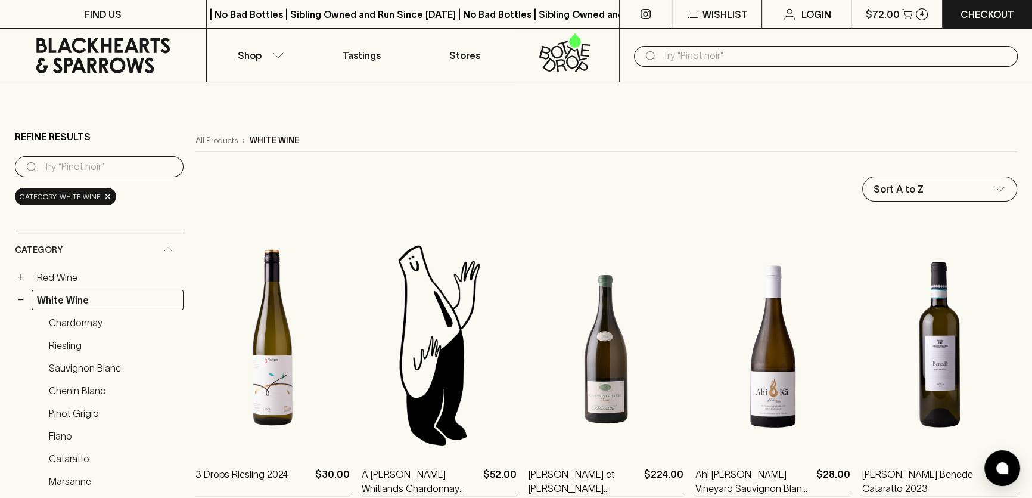
click at [677, 58] on input "text" at bounding box center [836, 55] width 346 height 19
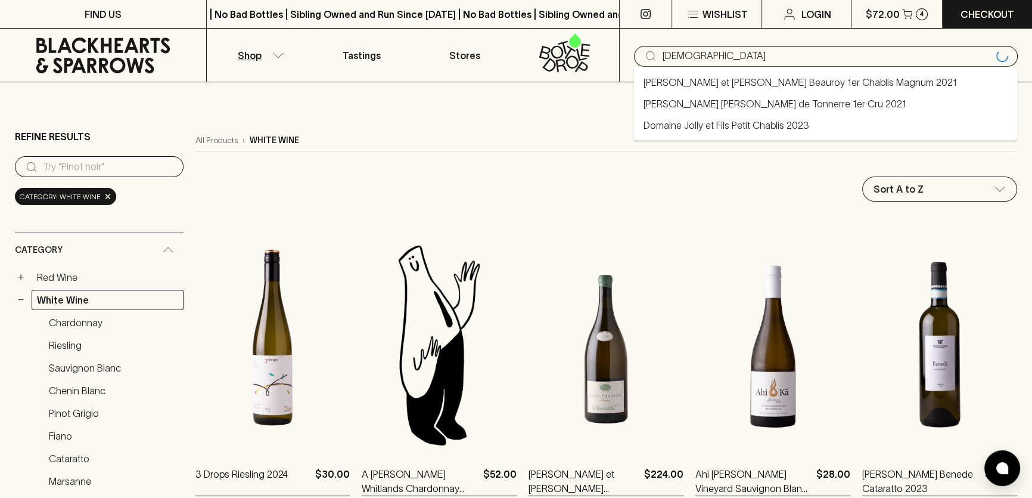
type input "chablis"
click at [694, 119] on link "Domaine Jolly et Fils Petit Chablis 2023" at bounding box center [727, 125] width 166 height 14
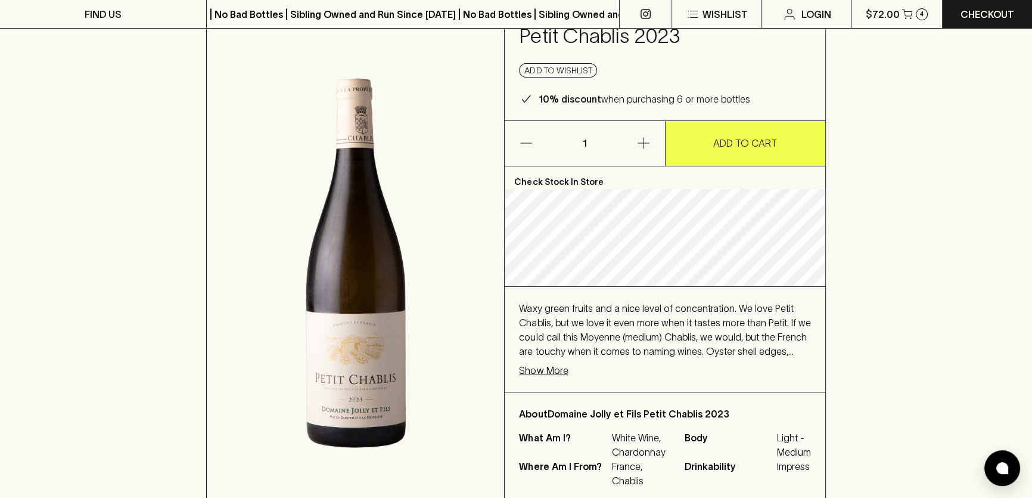
scroll to position [162, 0]
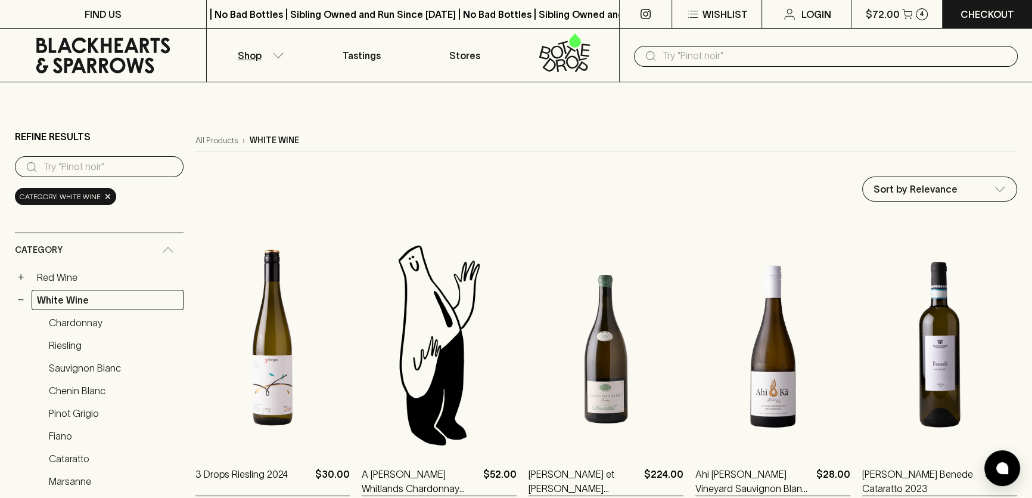
click at [674, 54] on input "text" at bounding box center [836, 55] width 346 height 19
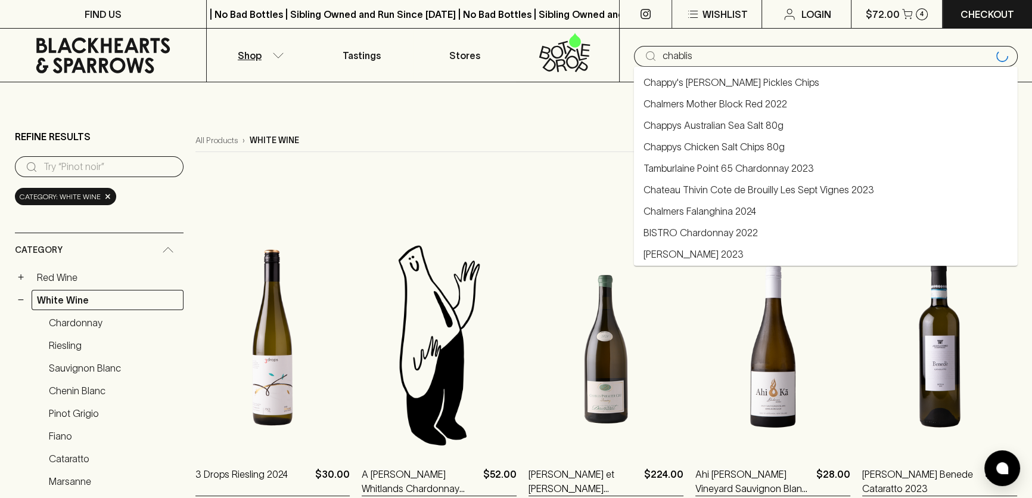
type input "chablis"
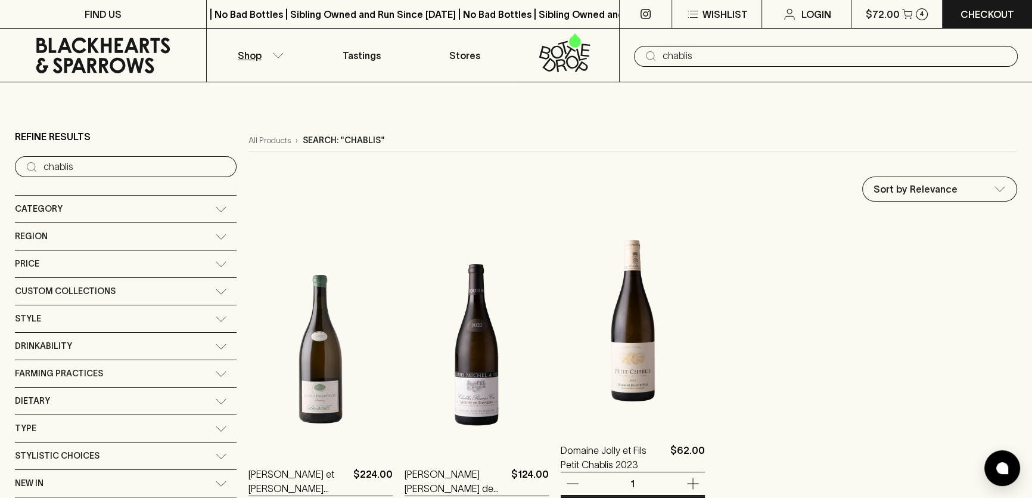
scroll to position [162, 0]
